Goal: Use online tool/utility

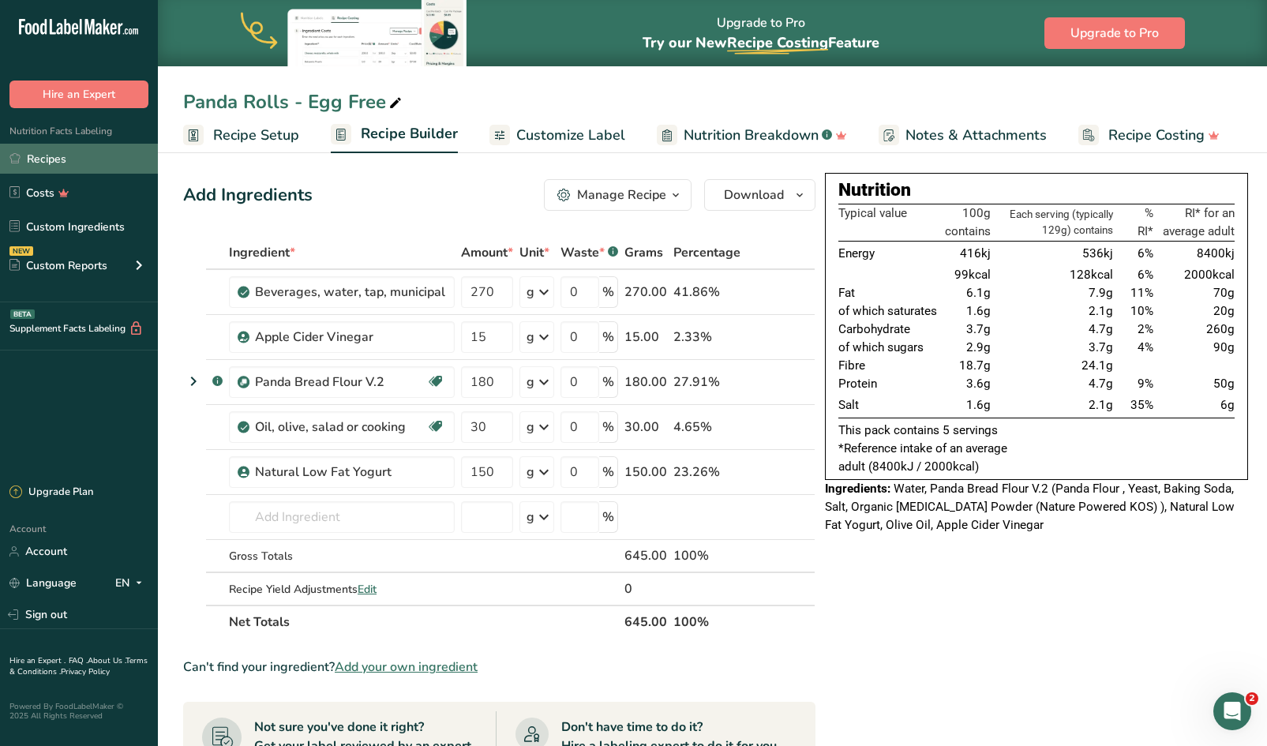
click at [65, 162] on link "Recipes" at bounding box center [79, 159] width 158 height 30
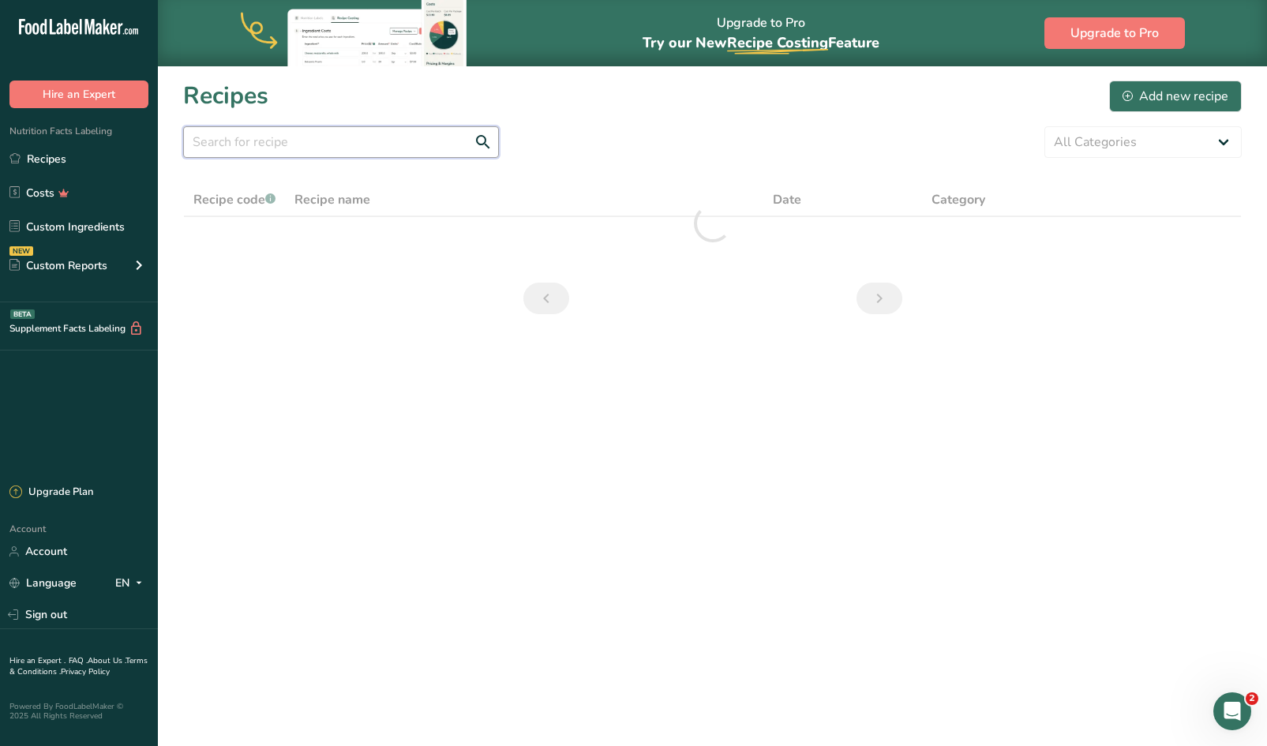
click at [426, 138] on input "text" at bounding box center [341, 142] width 316 height 32
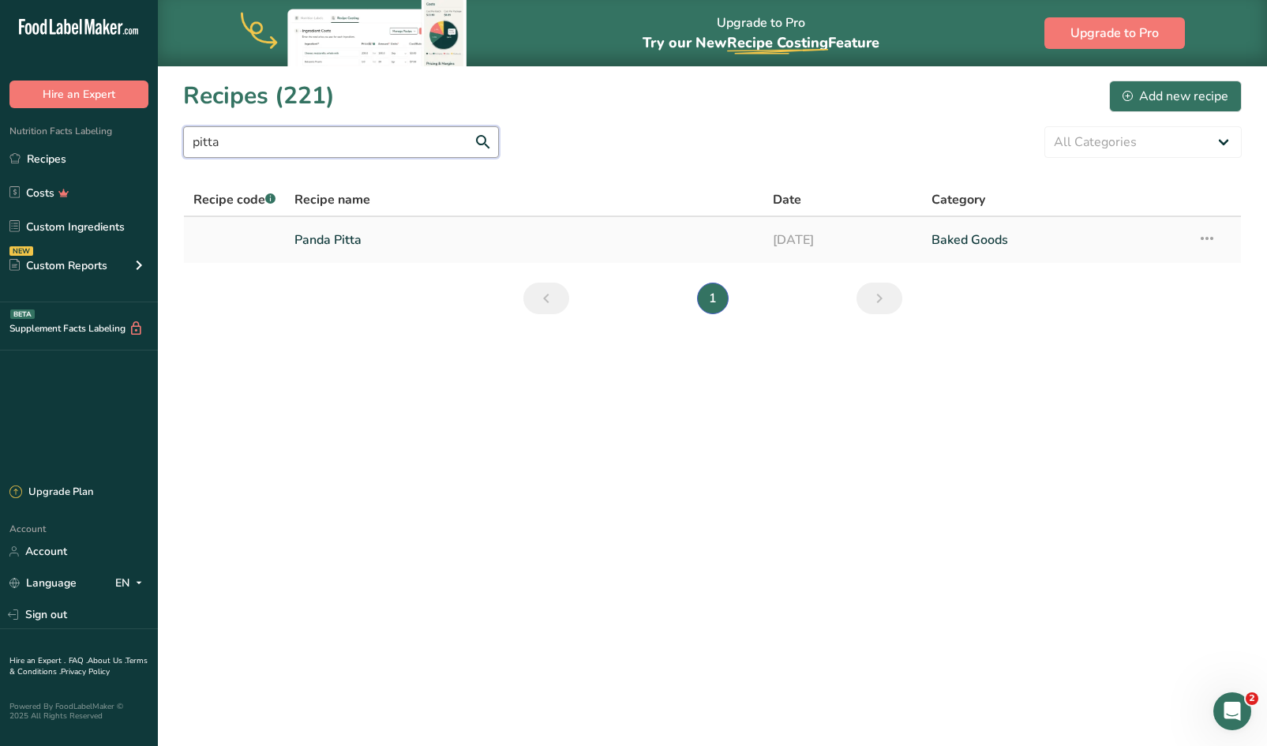
type input "pitta"
click at [342, 240] on link "Panda Pitta" at bounding box center [524, 239] width 459 height 33
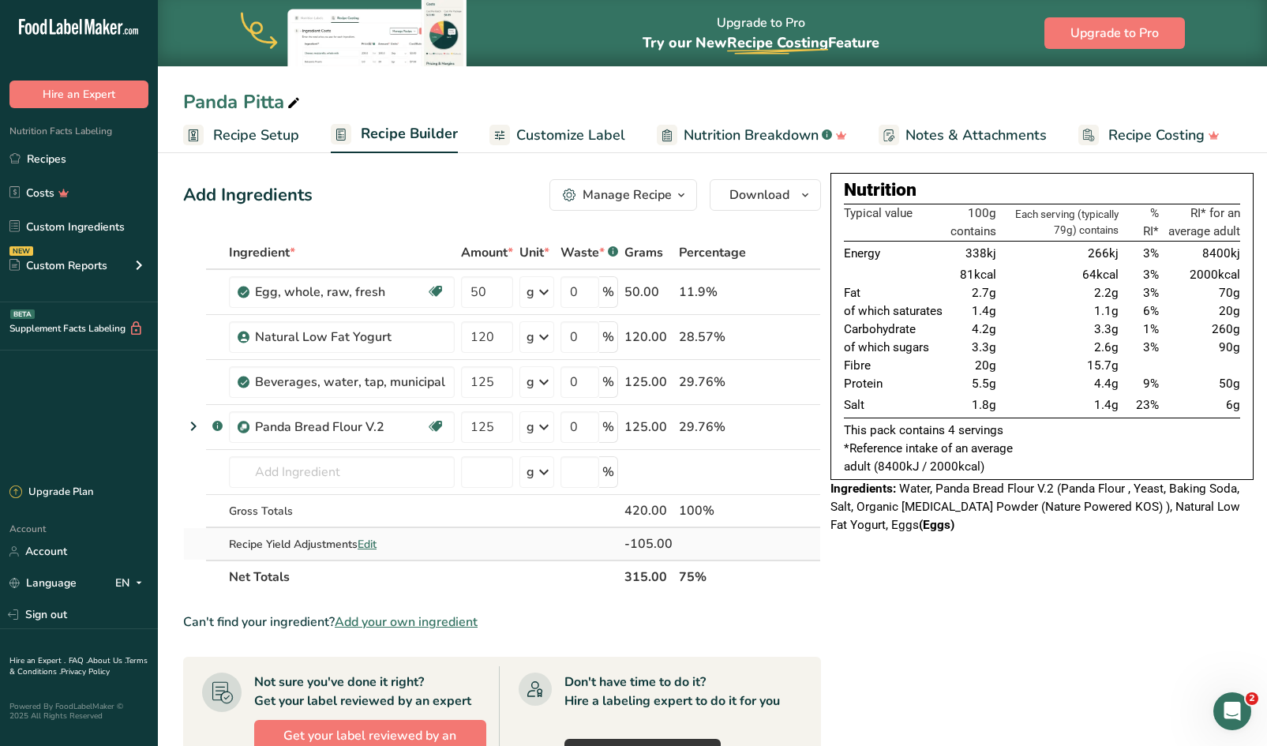
click at [377, 546] on span "Edit" at bounding box center [367, 544] width 19 height 15
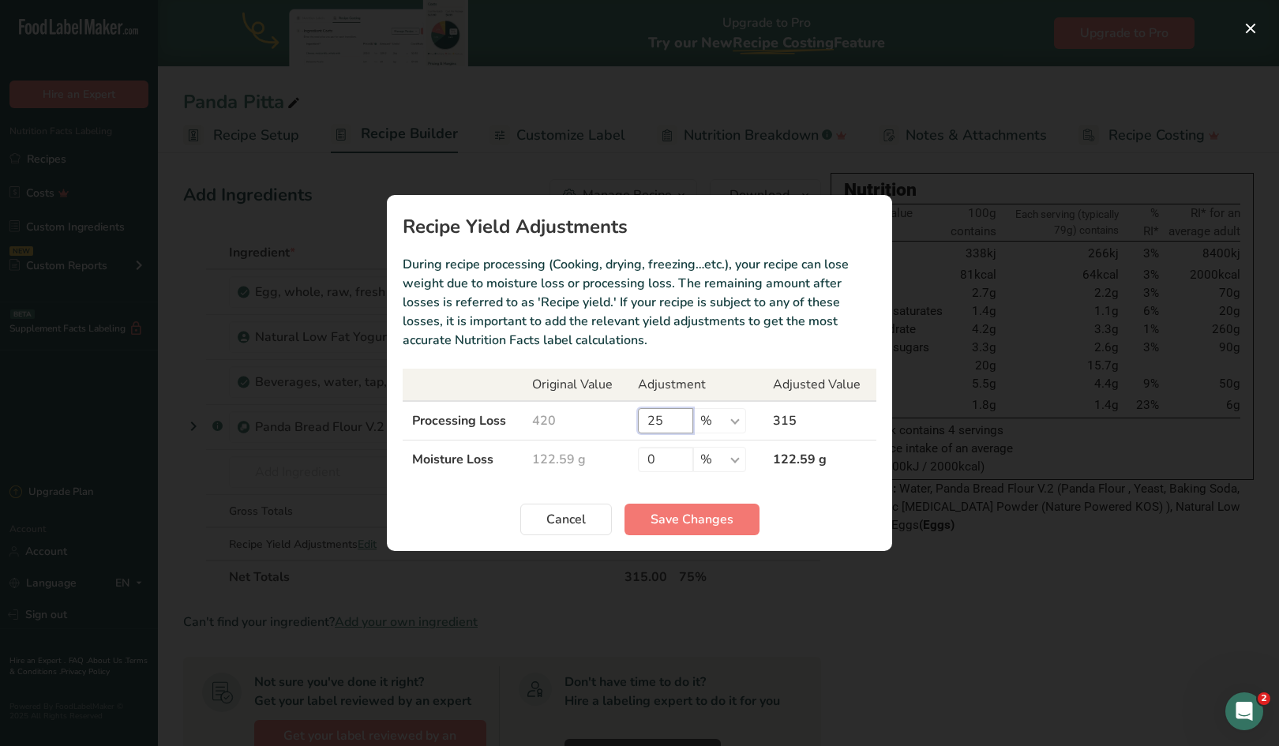
drag, startPoint x: 673, startPoint y: 420, endPoint x: 594, endPoint y: 415, distance: 79.1
click at [594, 415] on tr "Processing Loss 420 25 % g kg mg mcg lb oz 315" at bounding box center [640, 420] width 474 height 39
type input "0"
click at [673, 513] on span "Save Changes" at bounding box center [692, 519] width 83 height 19
